Goal: Find specific page/section: Find specific page/section

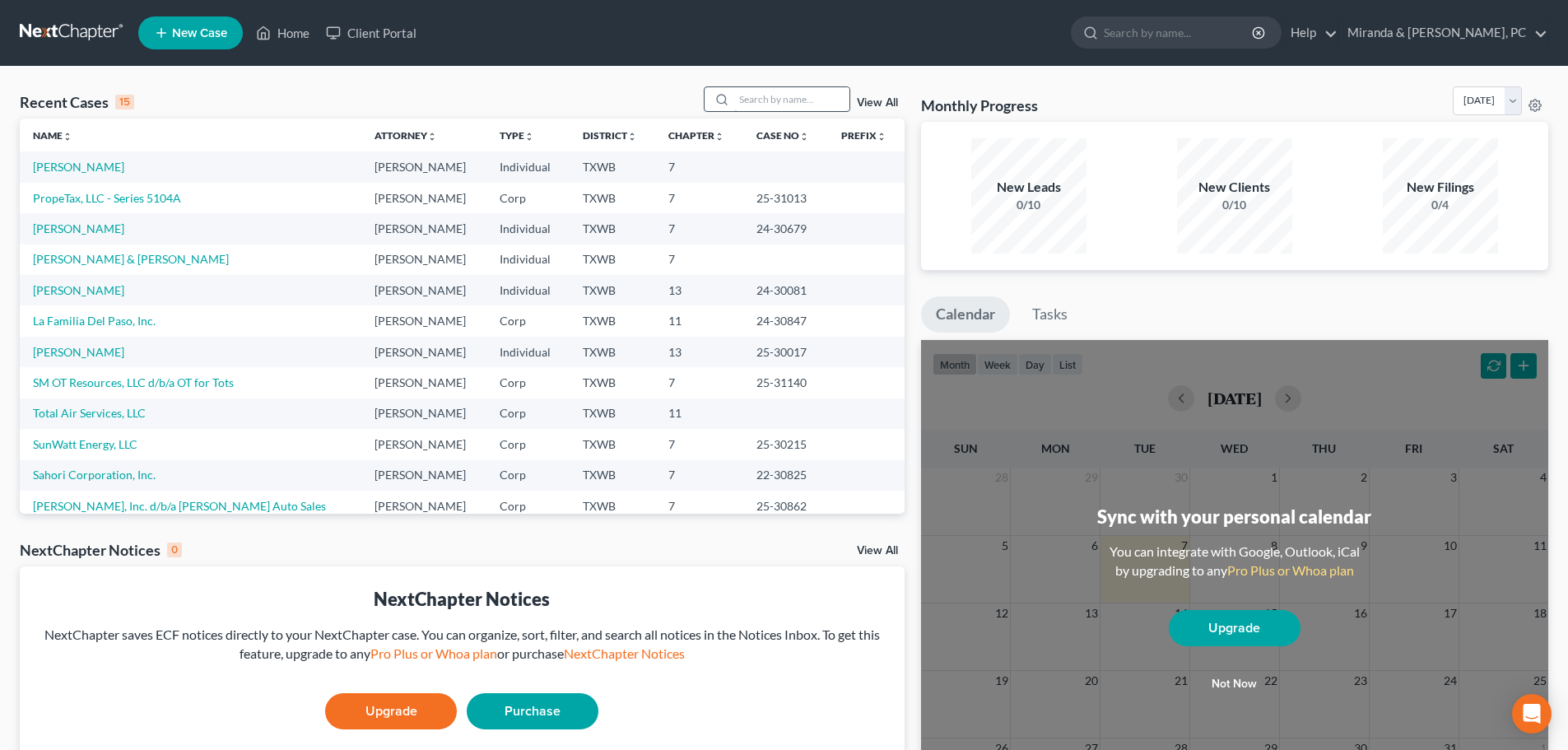
click at [765, 98] on input "search" at bounding box center [792, 99] width 115 height 23
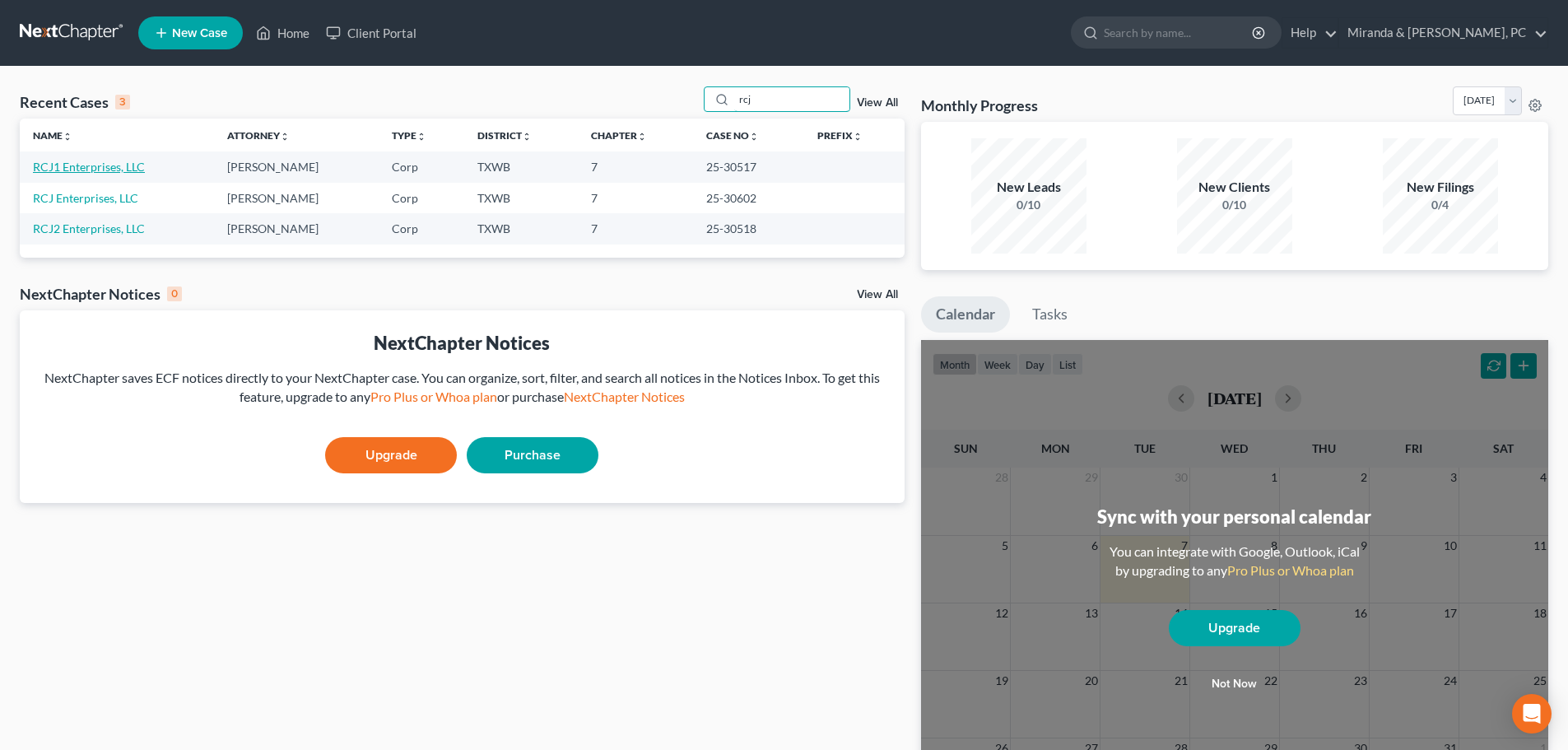
type input "rcj"
click at [106, 168] on link "RCJ1 Enterprises, LLC" at bounding box center [89, 167] width 112 height 14
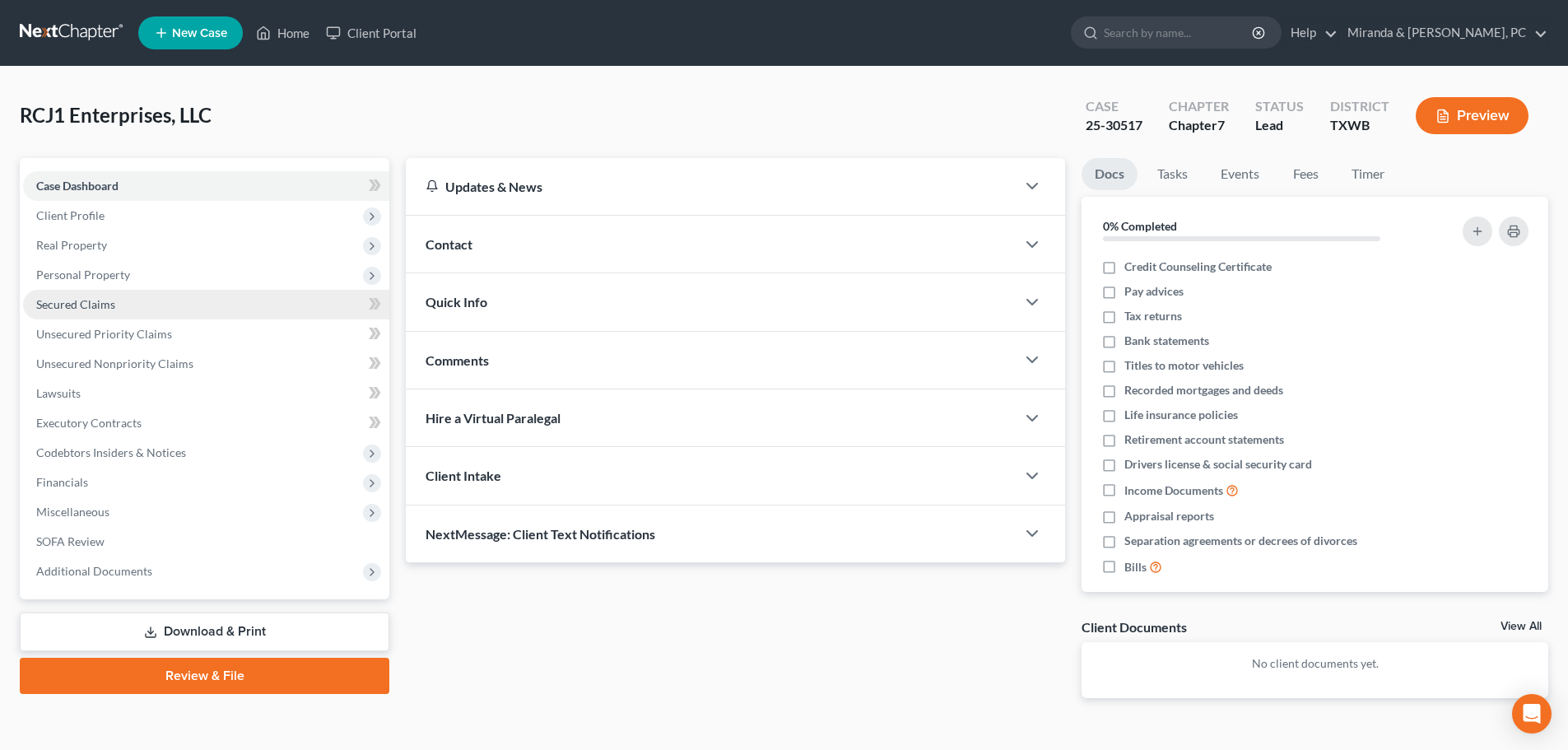
click at [62, 307] on span "Secured Claims" at bounding box center [75, 304] width 79 height 14
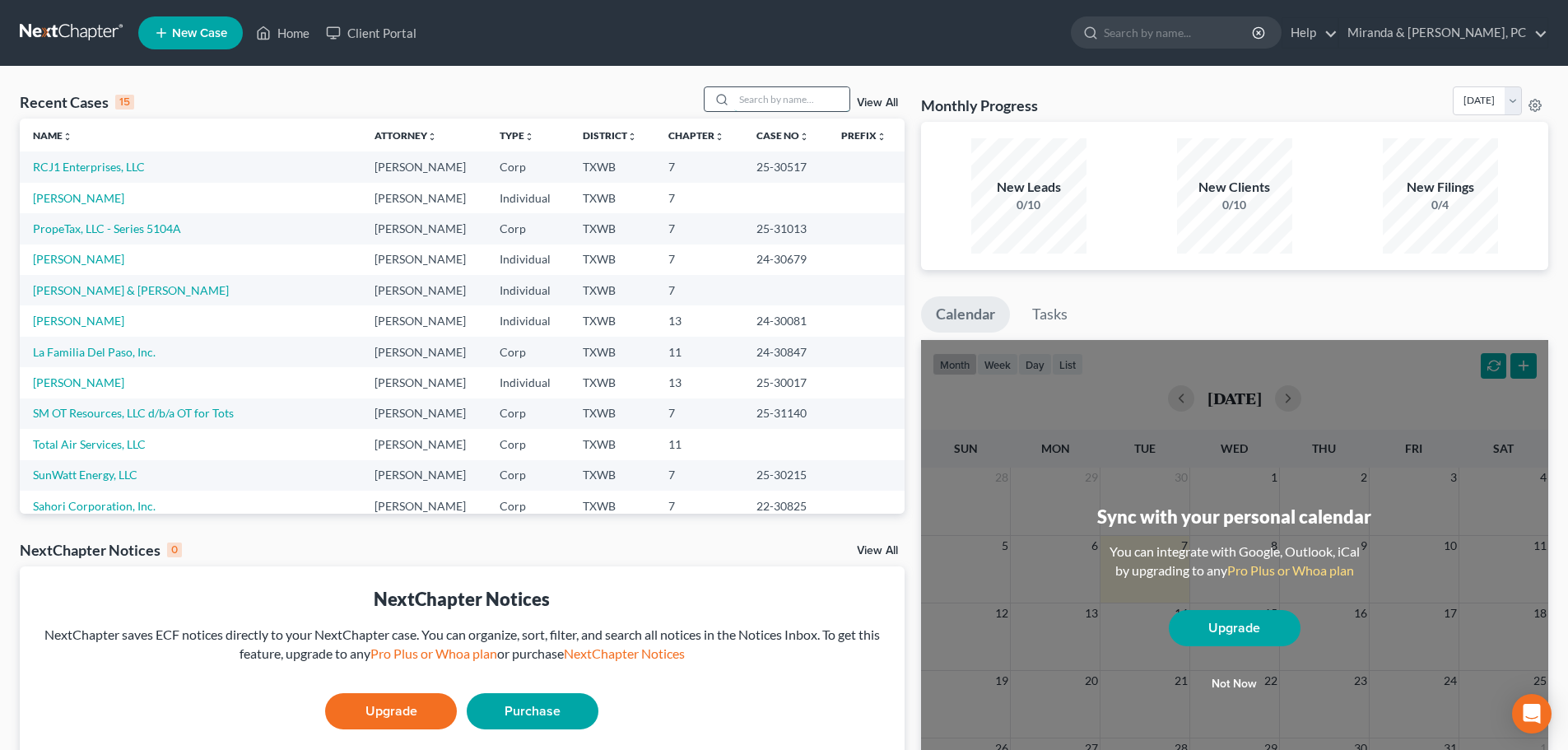
click at [774, 103] on input "search" at bounding box center [792, 99] width 115 height 23
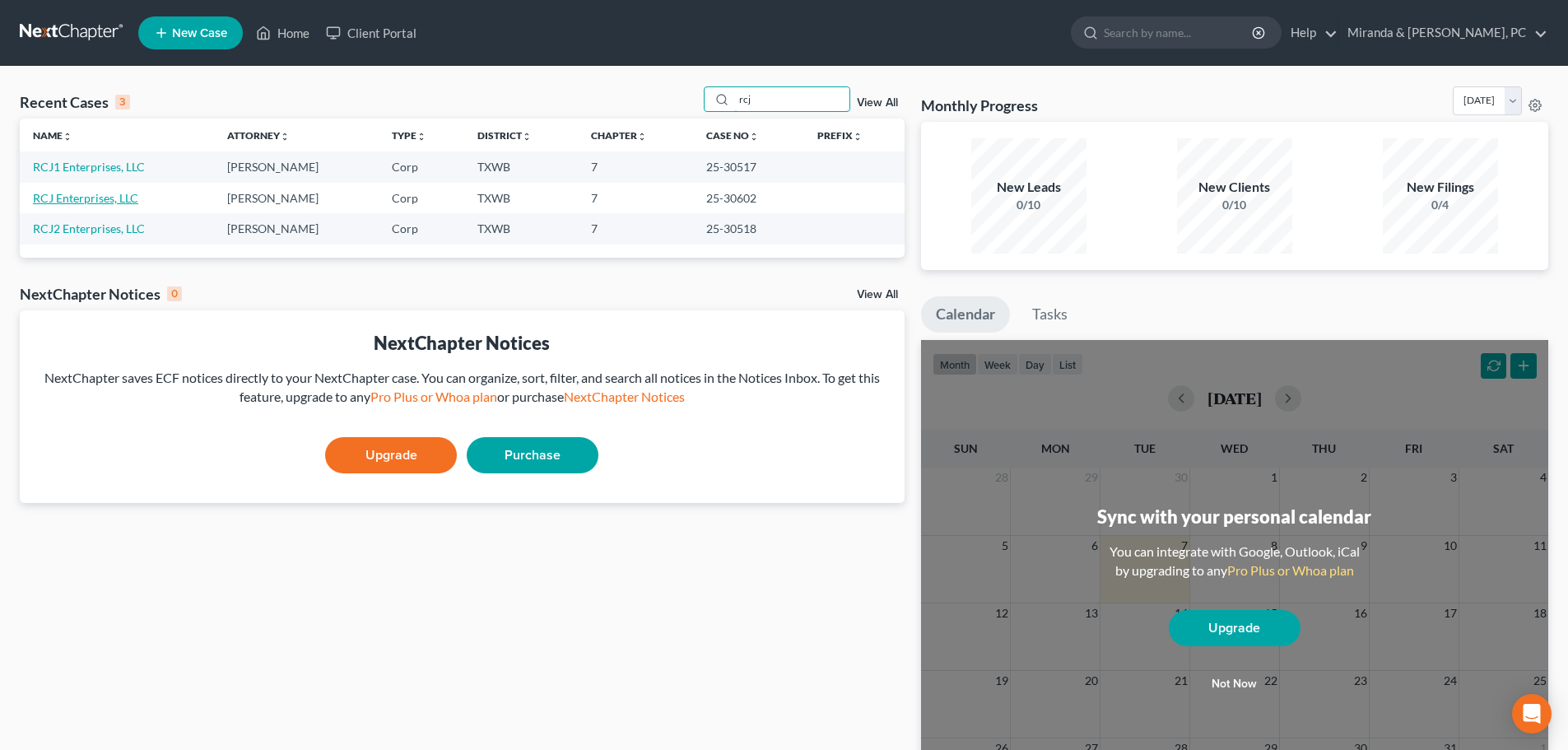
type input "rcj"
click at [81, 196] on link "RCJ Enterprises, LLC" at bounding box center [86, 198] width 105 height 14
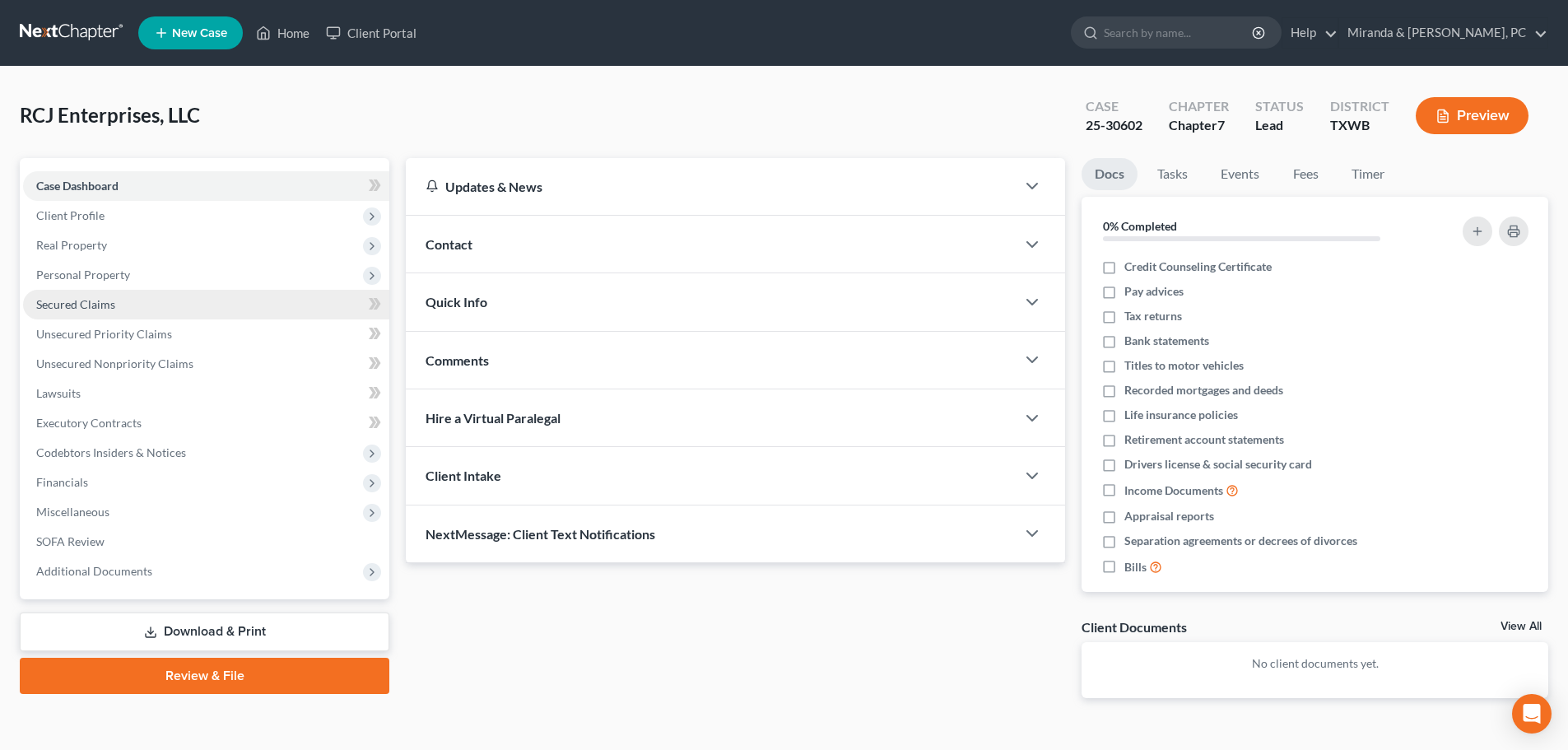
click at [130, 296] on link "Secured Claims" at bounding box center [207, 304] width 367 height 29
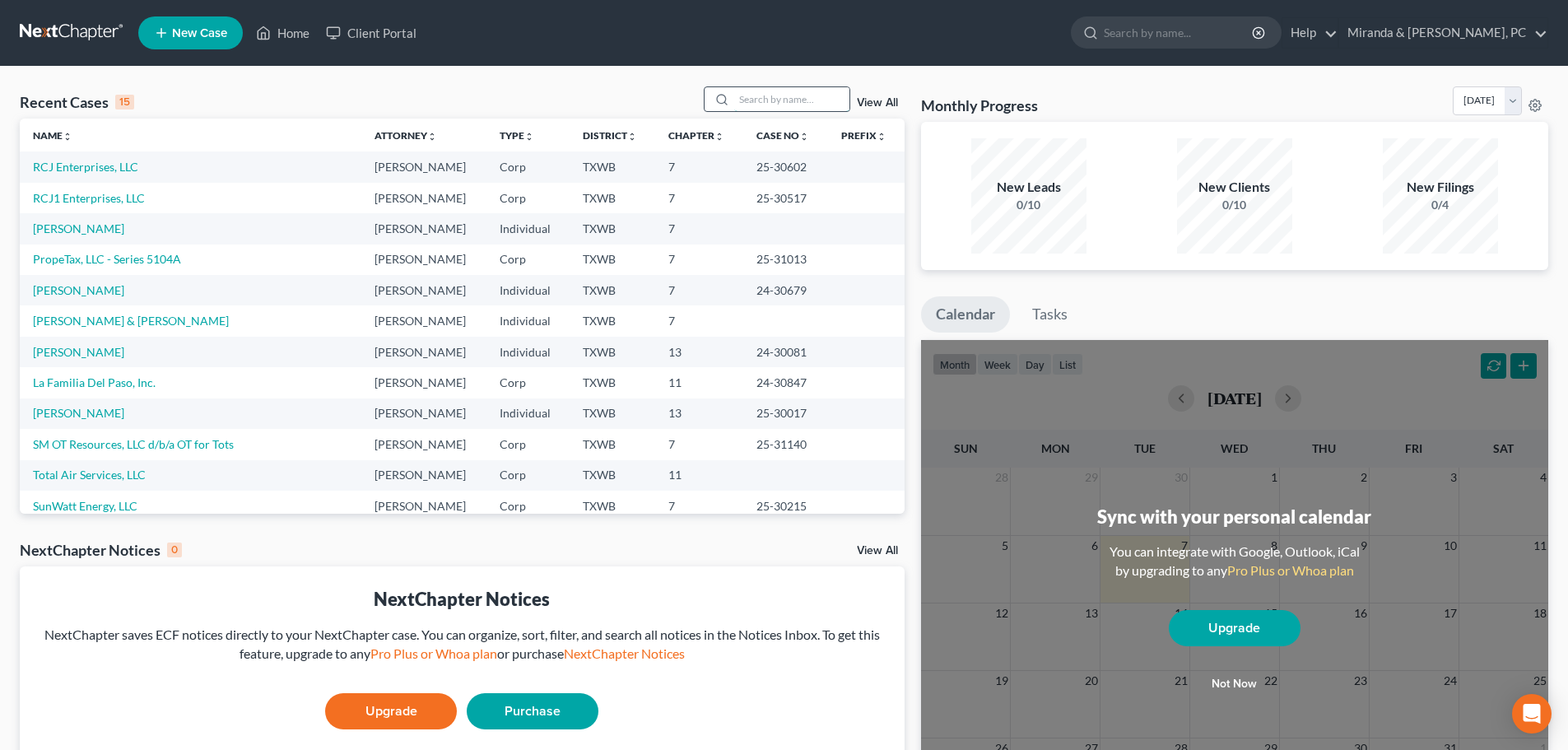
click at [763, 87] on input "search" at bounding box center [792, 99] width 115 height 23
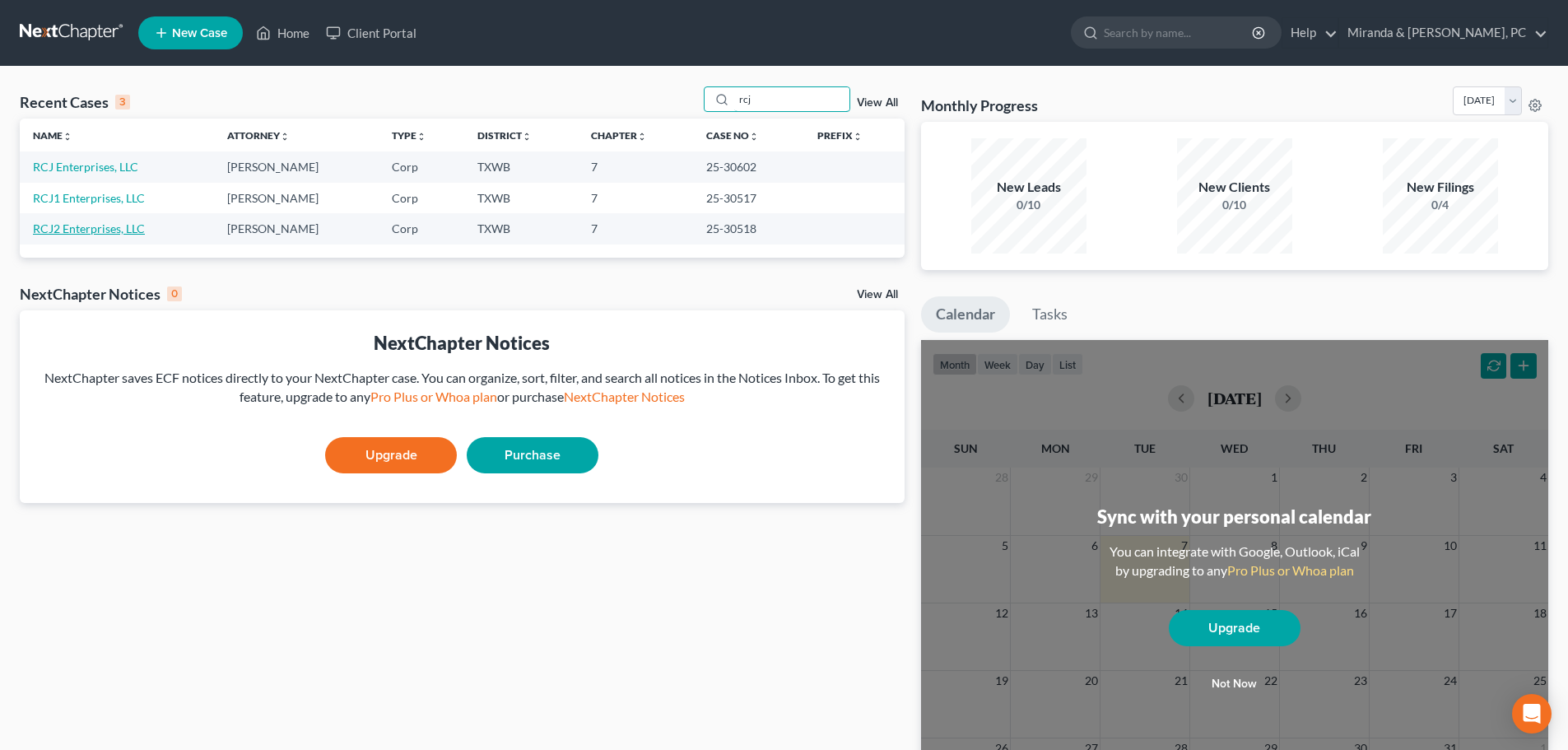
type input "rcj"
click at [60, 226] on link "RCJ2 Enterprises, LLC" at bounding box center [89, 228] width 112 height 14
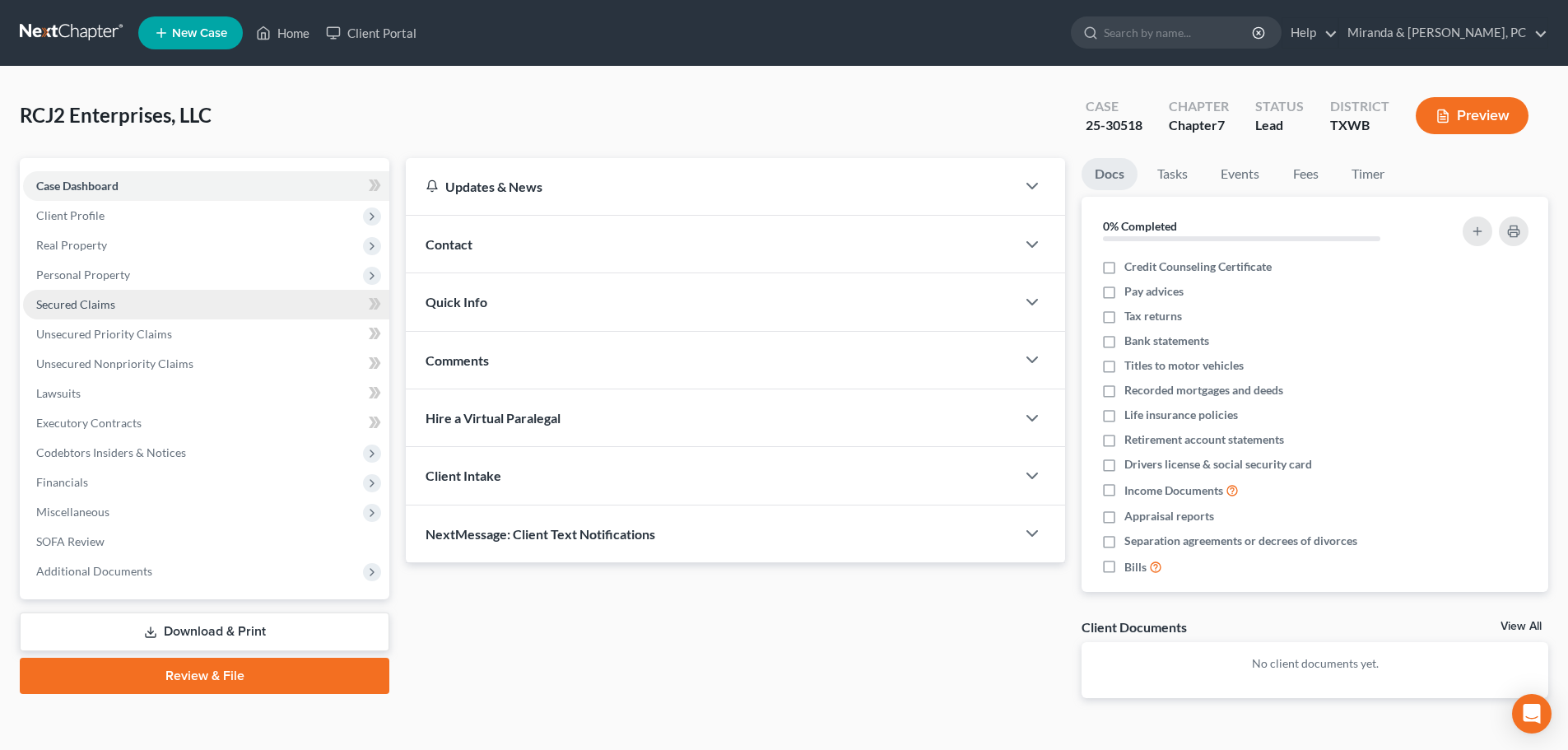
click at [66, 297] on span "Secured Claims" at bounding box center [75, 304] width 79 height 14
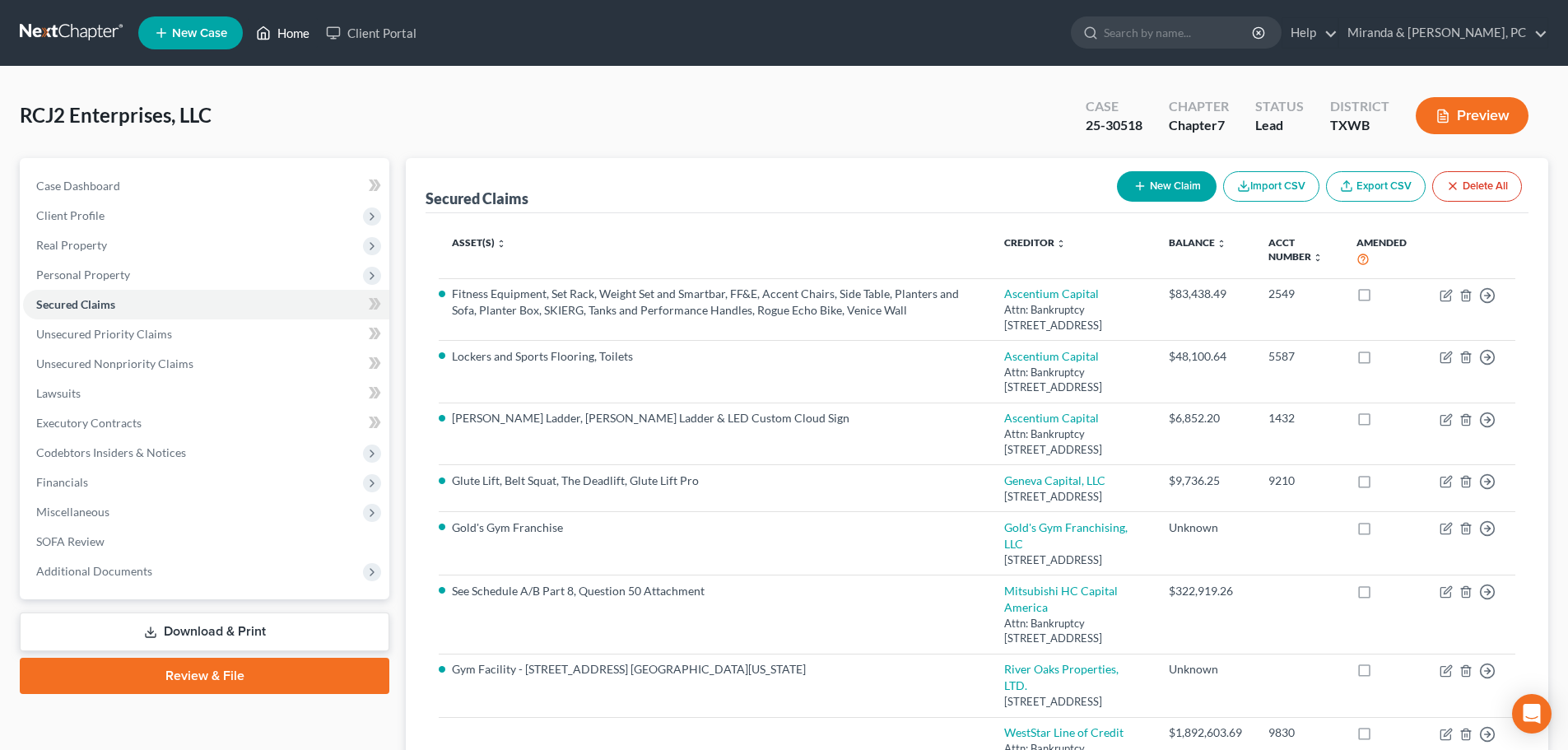
click at [298, 38] on link "Home" at bounding box center [283, 33] width 70 height 29
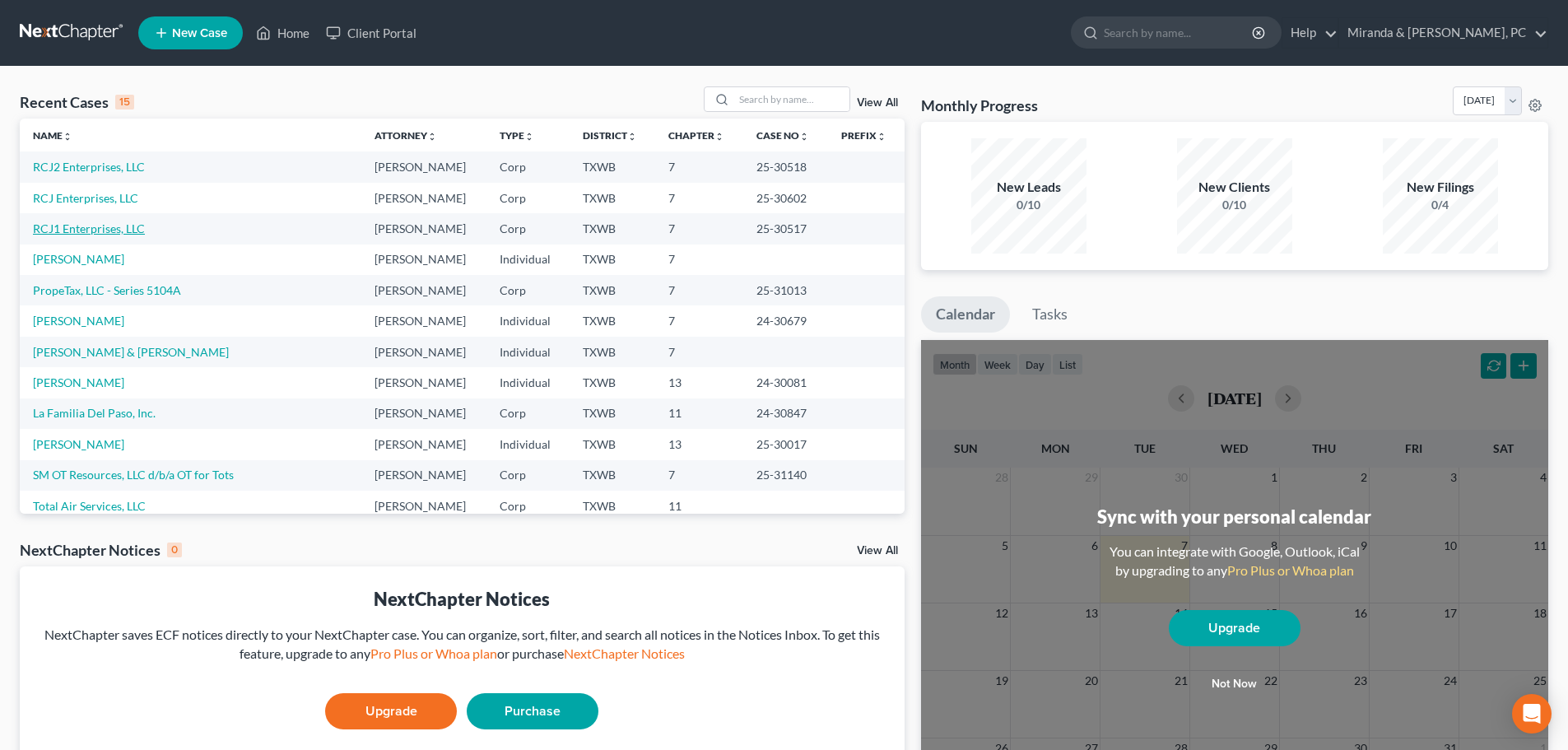
click at [76, 226] on link "RCJ1 Enterprises, LLC" at bounding box center [89, 228] width 112 height 14
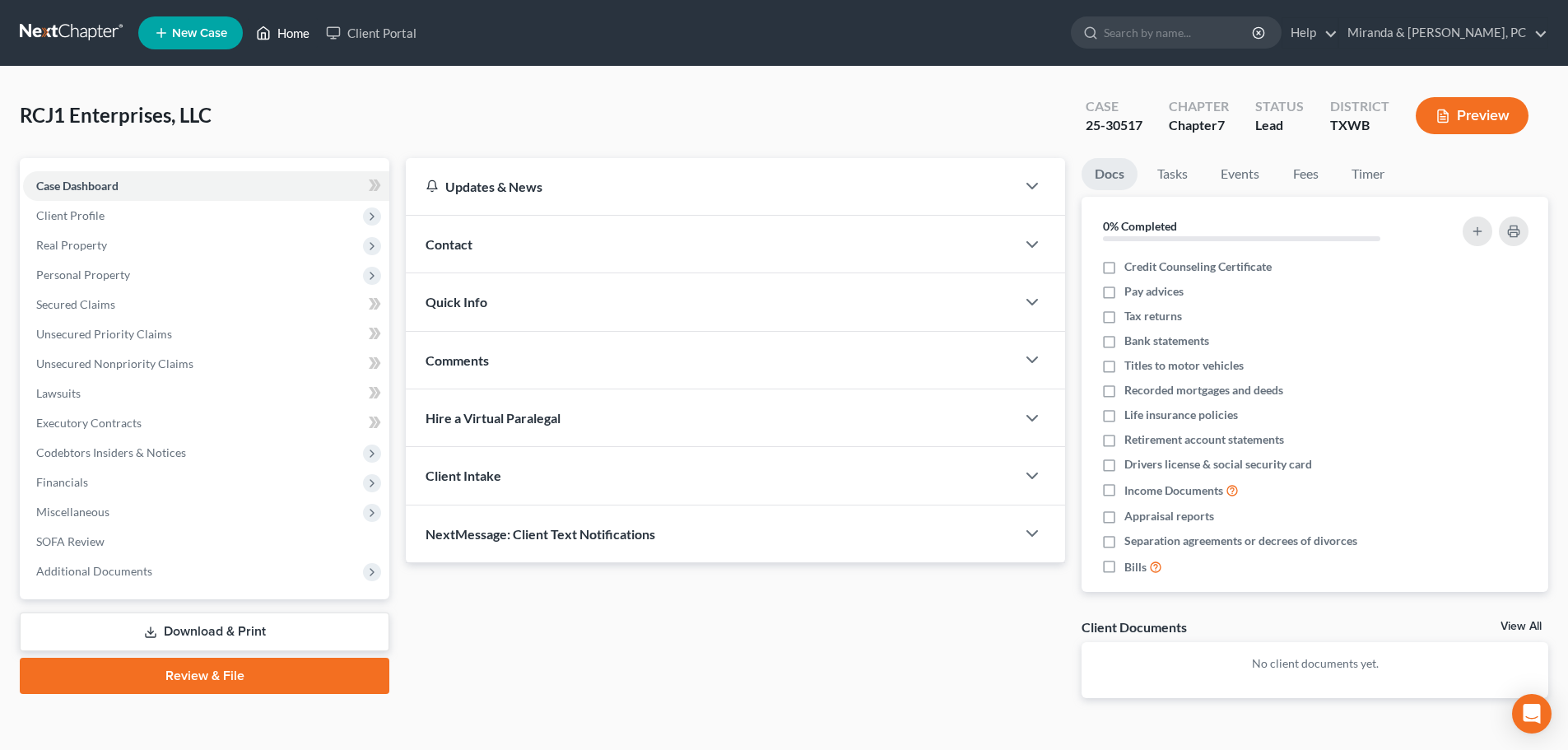
click at [272, 38] on link "Home" at bounding box center [283, 33] width 70 height 29
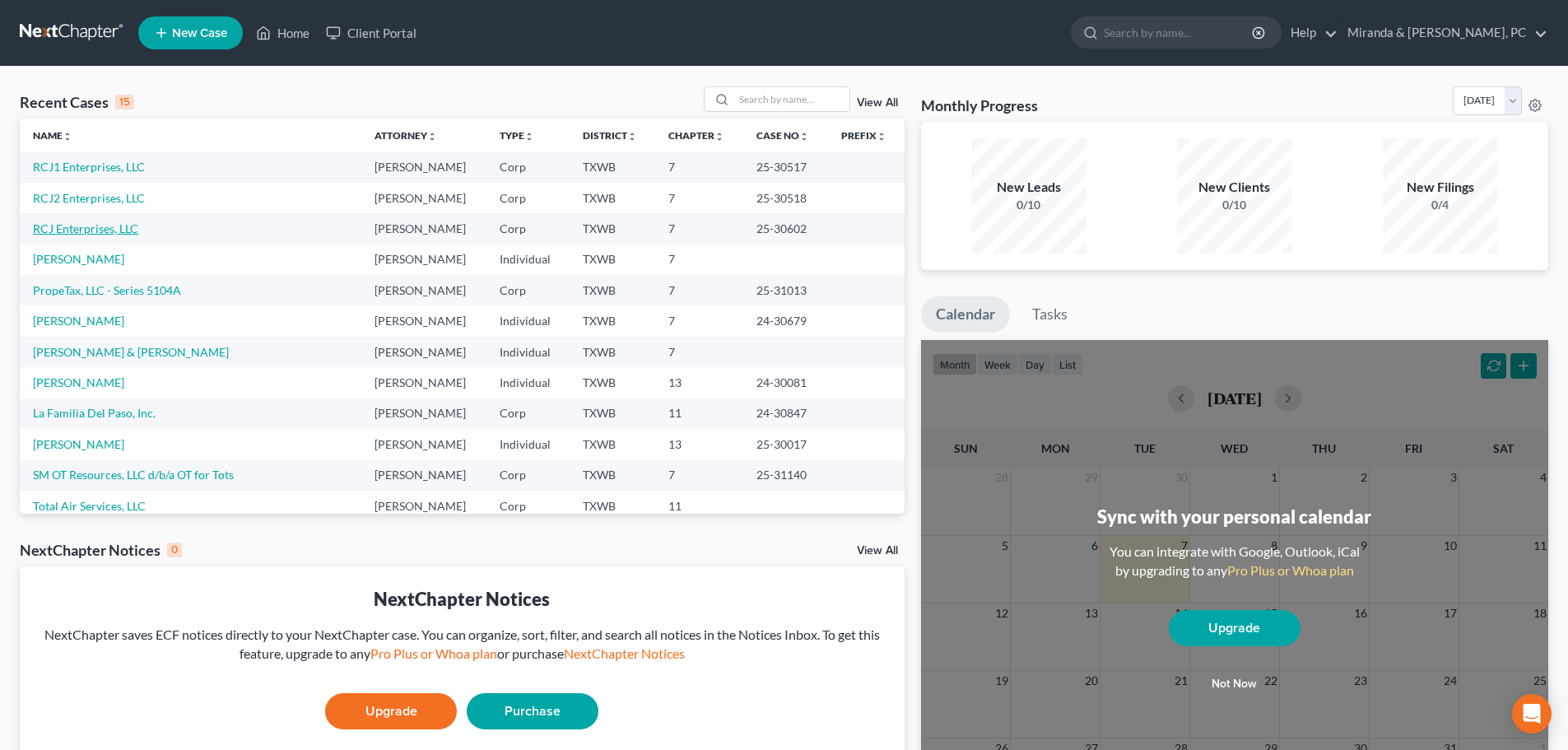
click at [71, 229] on link "RCJ Enterprises, LLC" at bounding box center [86, 228] width 105 height 14
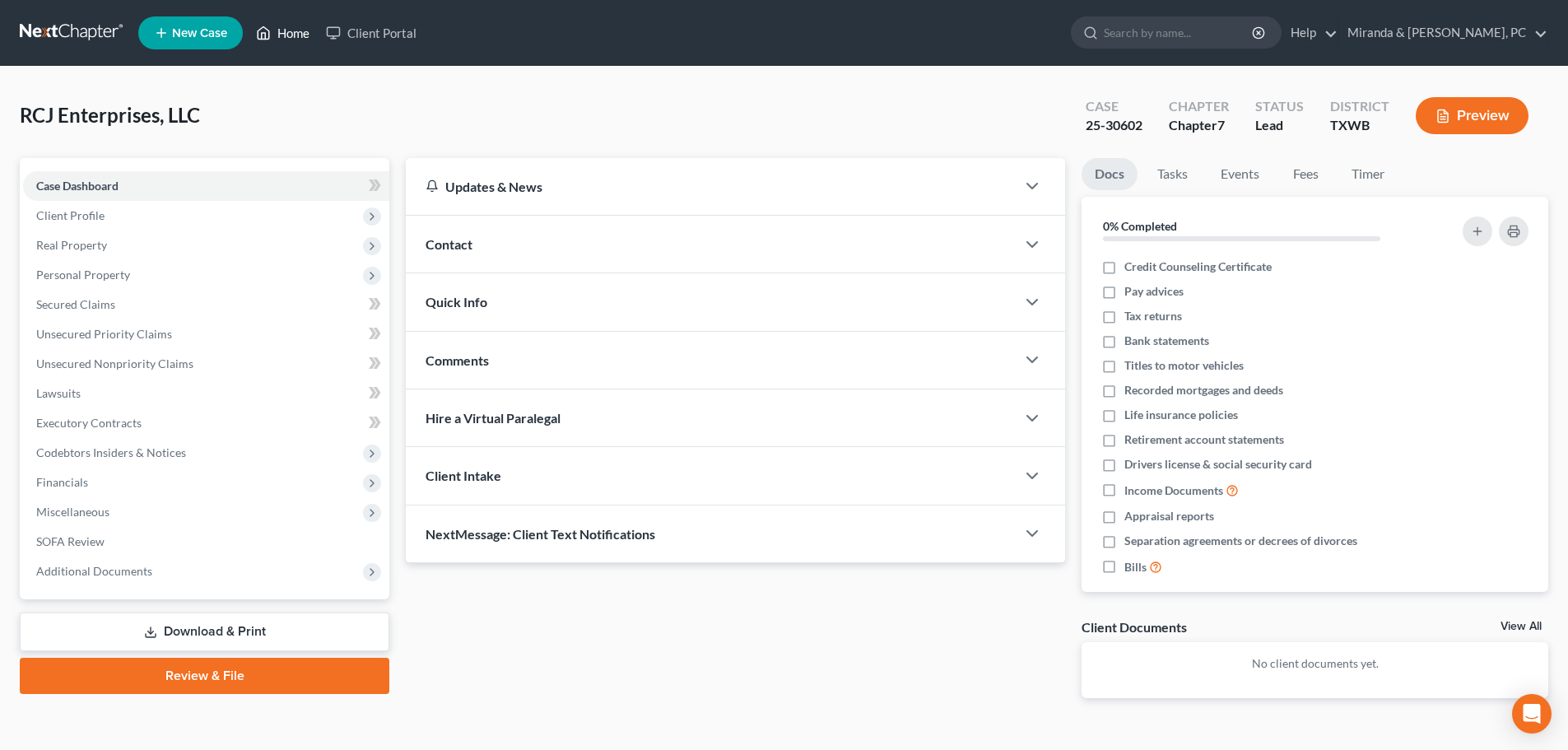
click at [293, 27] on link "Home" at bounding box center [283, 33] width 70 height 29
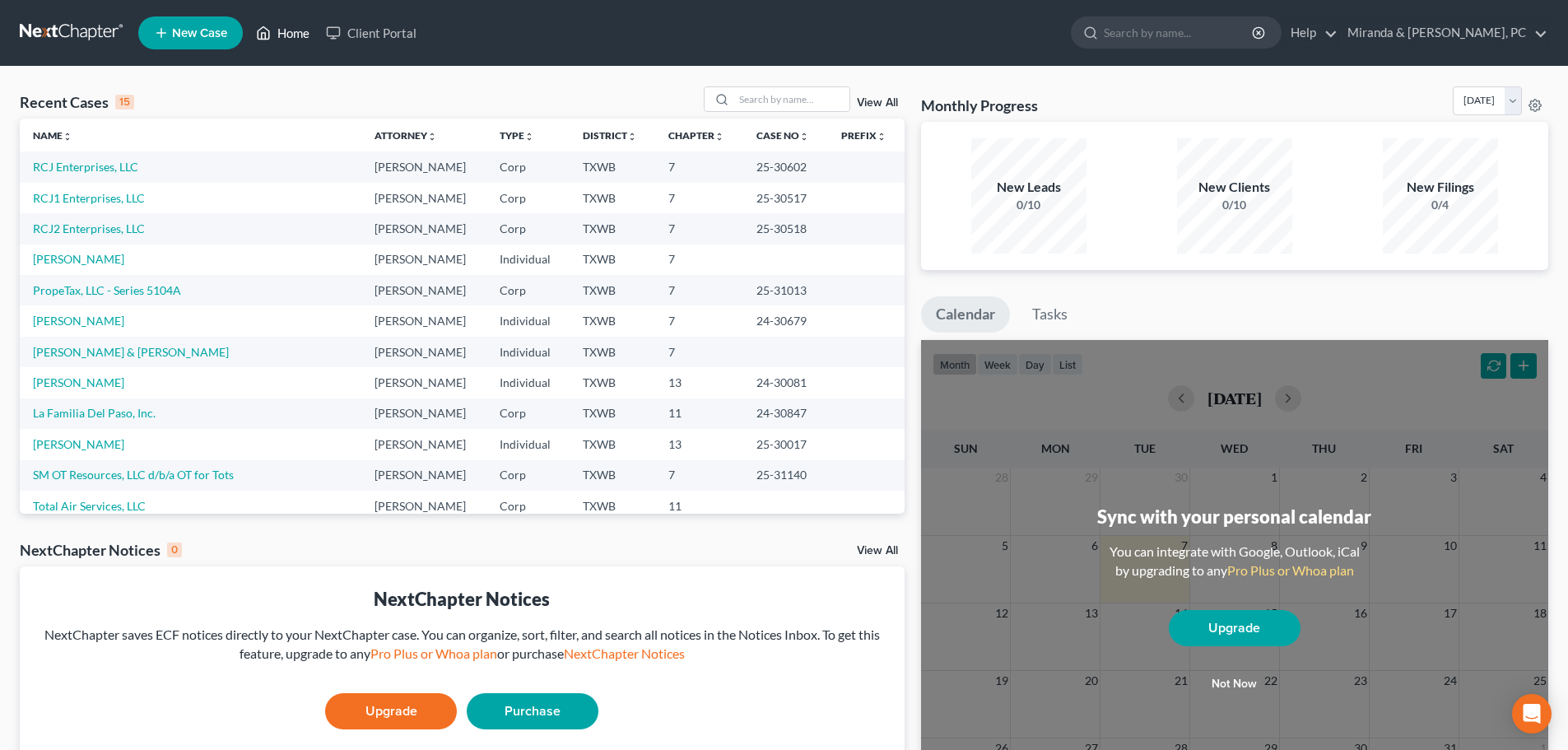
click at [285, 28] on link "Home" at bounding box center [283, 33] width 70 height 29
